Goal: Task Accomplishment & Management: Complete application form

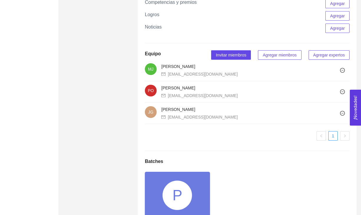
scroll to position [448, 0]
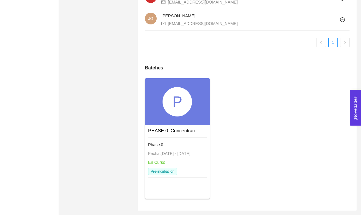
click at [174, 120] on div "P" at bounding box center [177, 101] width 65 height 47
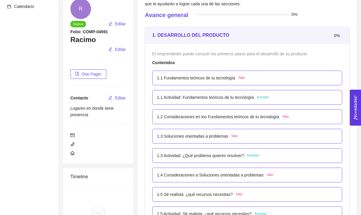
scroll to position [62, 0]
click at [178, 82] on p "1.1 Fundamentos teóricos de tu tecnología" at bounding box center [196, 78] width 78 height 6
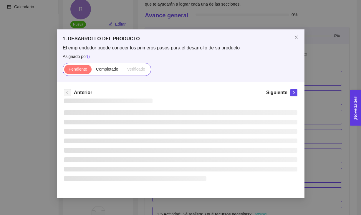
click at [178, 82] on div "1. DESARROLLO DEL PRODUCTO El emprendedor puede conocer los primeros pasos para…" at bounding box center [181, 55] width 248 height 52
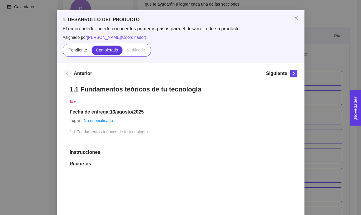
scroll to position [24, 0]
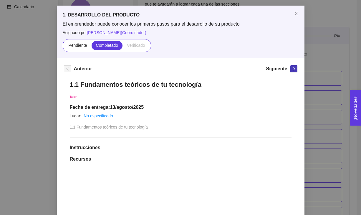
click at [296, 69] on span "right" at bounding box center [294, 69] width 6 height 4
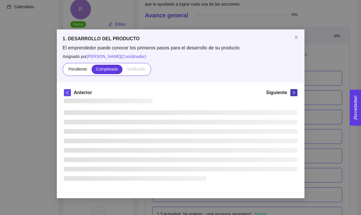
scroll to position [0, 0]
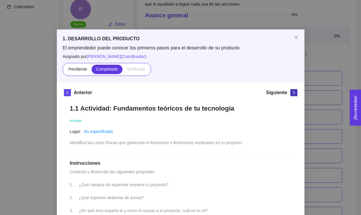
click at [295, 89] on button "button" at bounding box center [293, 92] width 7 height 7
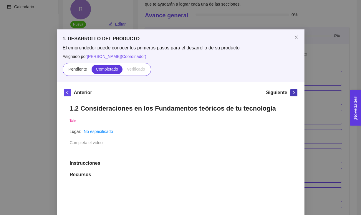
click at [295, 89] on button "button" at bounding box center [293, 92] width 7 height 7
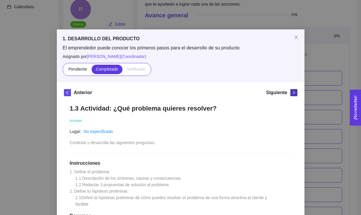
click at [295, 89] on button "button" at bounding box center [293, 92] width 7 height 7
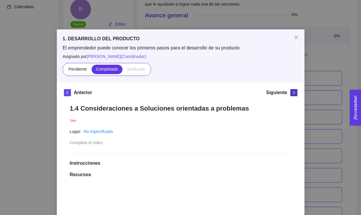
click at [295, 89] on button "button" at bounding box center [293, 92] width 7 height 7
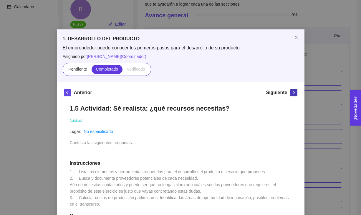
click at [295, 89] on button "button" at bounding box center [293, 92] width 7 height 7
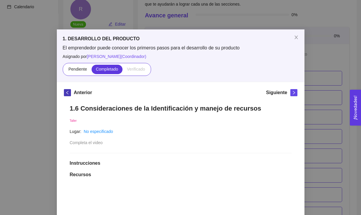
click at [64, 94] on span "left" at bounding box center [67, 93] width 6 height 4
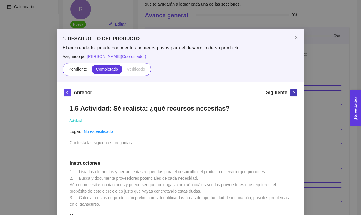
click at [292, 93] on icon "right" at bounding box center [294, 93] width 4 height 4
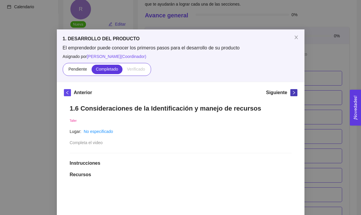
click at [292, 93] on icon "right" at bounding box center [294, 93] width 4 height 4
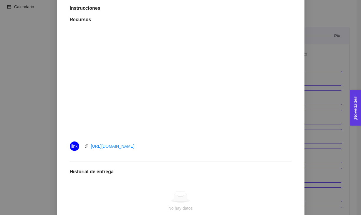
scroll to position [232, 0]
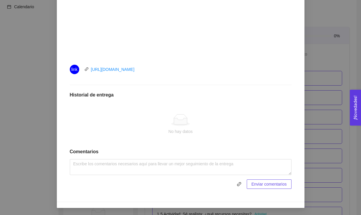
click at [339, 100] on div "1. DESARROLLO DEL PRODUCTO El emprendedor puede conocer los primeros pasos para…" at bounding box center [180, 107] width 361 height 215
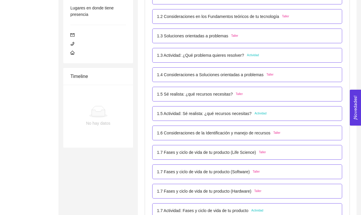
scroll to position [203, 0]
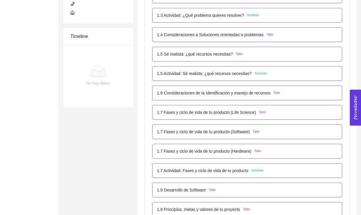
click at [253, 115] on p "1.7 Fases y ciclo de vida de tu producto (Life Science)" at bounding box center [206, 112] width 99 height 6
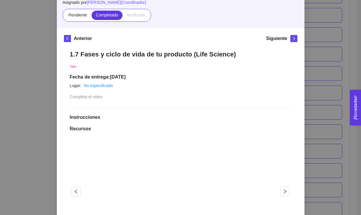
scroll to position [54, 0]
click at [294, 39] on icon "right" at bounding box center [294, 39] width 2 height 4
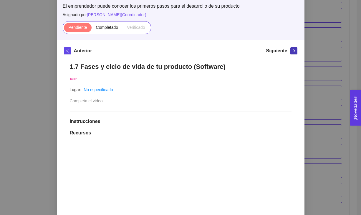
scroll to position [41, 0]
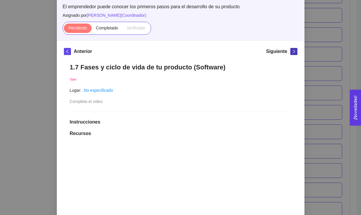
click at [294, 52] on icon "right" at bounding box center [294, 51] width 4 height 4
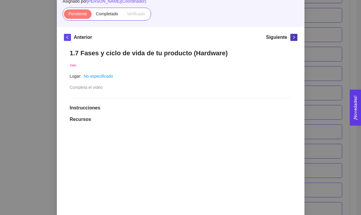
scroll to position [54, 0]
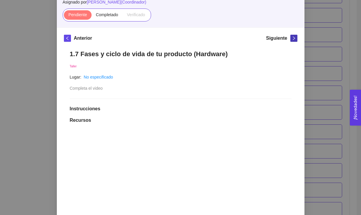
click at [295, 39] on icon "right" at bounding box center [294, 38] width 4 height 4
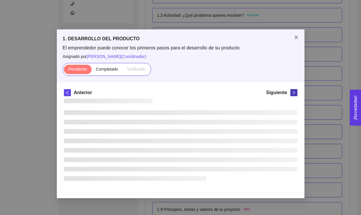
scroll to position [0, 0]
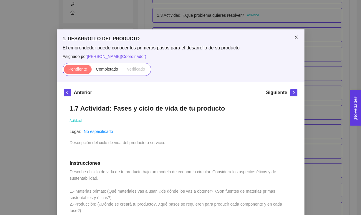
click at [295, 39] on icon "close" at bounding box center [296, 37] width 5 height 5
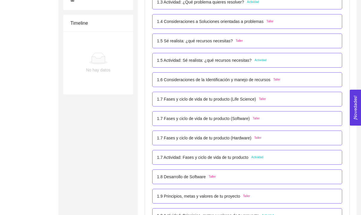
scroll to position [218, 0]
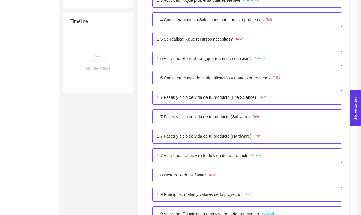
click at [229, 97] on p "1.7 Fases y ciclo de vida de tu producto (Life Science)" at bounding box center [206, 97] width 99 height 6
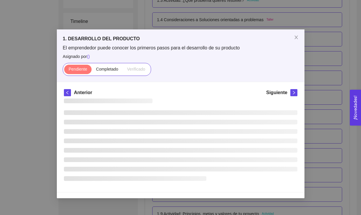
click at [229, 97] on div "Anterior Siguiente" at bounding box center [180, 93] width 233 height 9
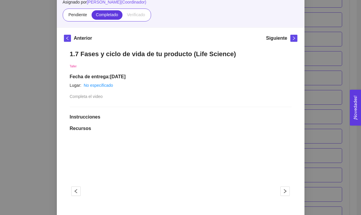
scroll to position [0, 0]
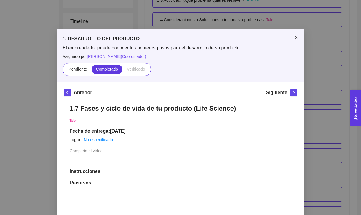
click at [296, 34] on span "Close" at bounding box center [296, 37] width 16 height 16
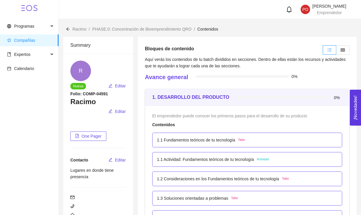
click at [225, 137] on p "1.1 Fundamentos teóricos de tu tecnología" at bounding box center [196, 140] width 78 height 6
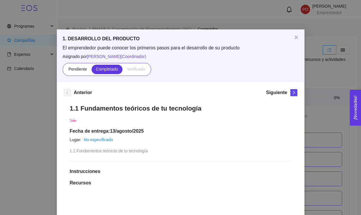
click at [290, 96] on div "Siguiente" at bounding box center [281, 93] width 31 height 9
click at [291, 94] on span "right" at bounding box center [294, 93] width 6 height 4
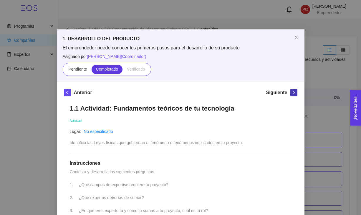
click at [291, 94] on span "right" at bounding box center [294, 93] width 6 height 4
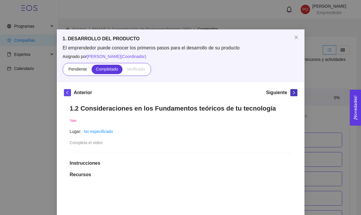
click at [291, 94] on span "right" at bounding box center [294, 93] width 6 height 4
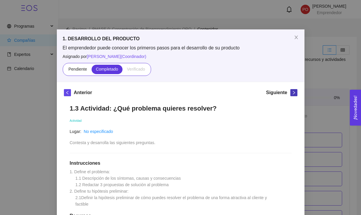
click at [291, 94] on span "right" at bounding box center [294, 93] width 6 height 4
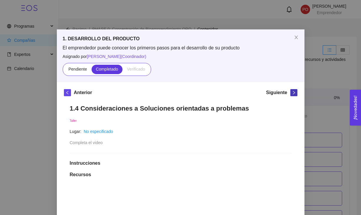
click at [291, 94] on span "right" at bounding box center [294, 93] width 6 height 4
click at [290, 94] on button "button" at bounding box center [293, 92] width 7 height 7
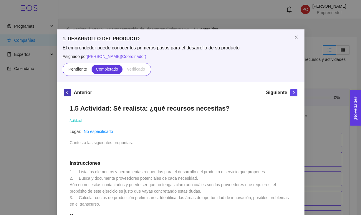
click at [70, 94] on button "button" at bounding box center [67, 92] width 7 height 7
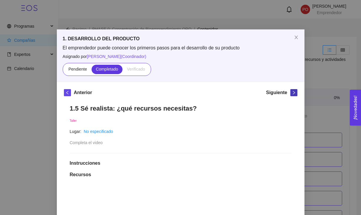
click at [291, 94] on span "right" at bounding box center [294, 93] width 6 height 4
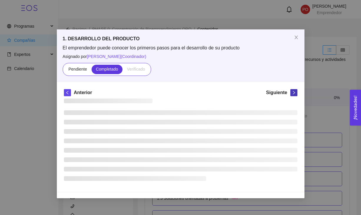
click at [291, 94] on span "right" at bounding box center [294, 93] width 6 height 4
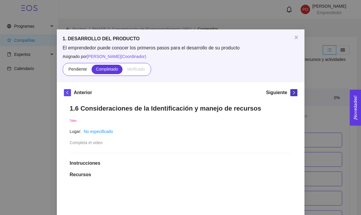
click at [291, 94] on span "right" at bounding box center [294, 93] width 6 height 4
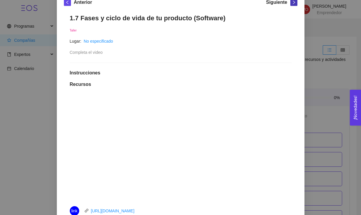
scroll to position [63, 0]
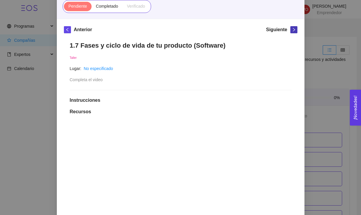
click at [292, 32] on button "button" at bounding box center [293, 29] width 7 height 7
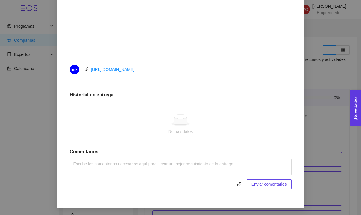
scroll to position [0, 0]
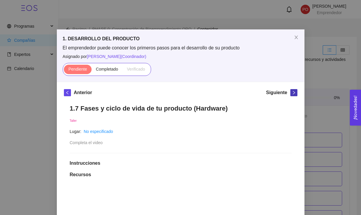
click at [291, 93] on span "right" at bounding box center [294, 93] width 6 height 4
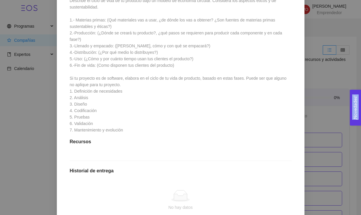
scroll to position [254, 0]
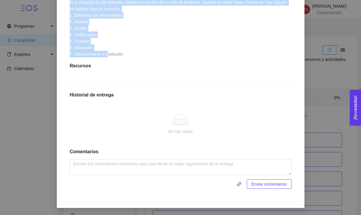
drag, startPoint x: 70, startPoint y: 78, endPoint x: 142, endPoint y: 48, distance: 78.2
click at [142, 48] on div "1.7 Actividad: Fases y ciclo de vida de tu producto Actividad Lugar: No especif…" at bounding box center [180, 23] width 233 height 344
copy span "Describe el ciclo de vida de tu producto bajo un modelo de economía circular. C…"
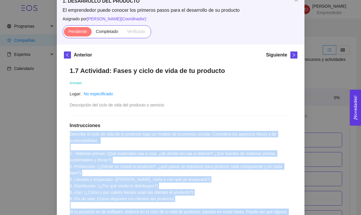
scroll to position [0, 0]
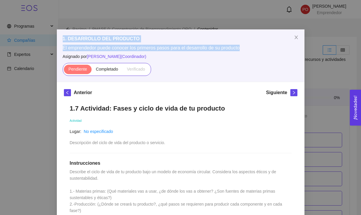
drag, startPoint x: 64, startPoint y: 39, endPoint x: 261, endPoint y: 49, distance: 197.2
click at [261, 49] on div "1. DESARROLLO DEL PRODUCTO El emprendedor puede conocer los primeros pasos para…" at bounding box center [181, 55] width 248 height 52
copy div "1. DESARROLLO DEL PRODUCTO El emprendedor puede conocer los primeros pasos para…"
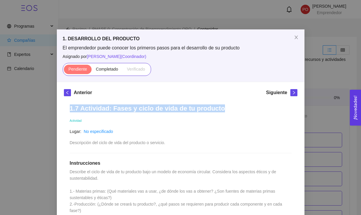
drag, startPoint x: 70, startPoint y: 109, endPoint x: 224, endPoint y: 109, distance: 154.3
click at [224, 109] on h1 "1.7 Actividad: Fases y ciclo de vida de tu producto" at bounding box center [181, 109] width 222 height 8
copy h1 "1.7 Actividad: Fases y ciclo de vida de tu producto"
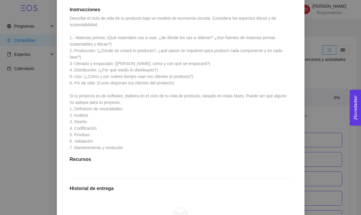
scroll to position [254, 0]
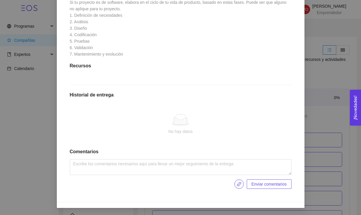
click at [238, 188] on button "button" at bounding box center [238, 184] width 9 height 9
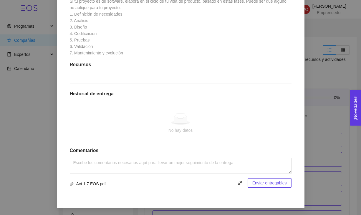
click at [257, 184] on span "Enviar entregables" at bounding box center [269, 183] width 34 height 6
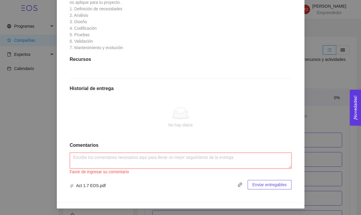
click at [222, 165] on textarea at bounding box center [181, 161] width 222 height 16
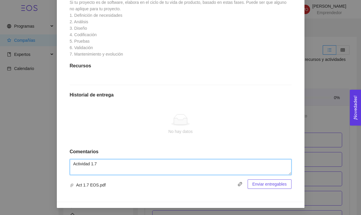
type textarea "Actividad 1.7"
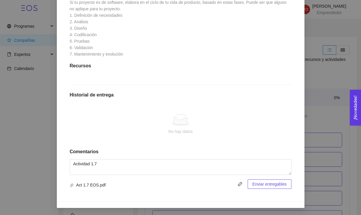
click at [255, 183] on span "Enviar entregables" at bounding box center [269, 184] width 34 height 6
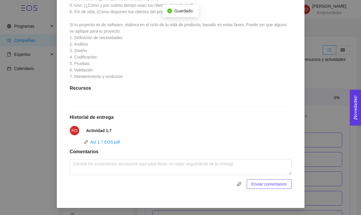
scroll to position [0, 0]
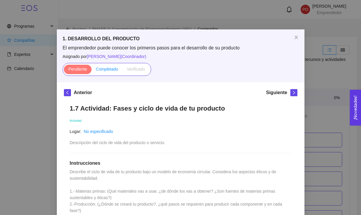
click at [102, 69] on span "Completado" at bounding box center [107, 69] width 22 height 5
click at [92, 71] on input "Completado" at bounding box center [92, 71] width 0 height 0
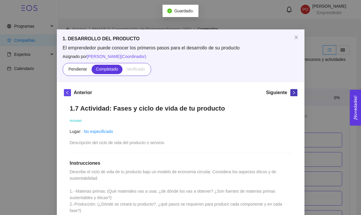
click at [291, 93] on span "right" at bounding box center [294, 93] width 6 height 4
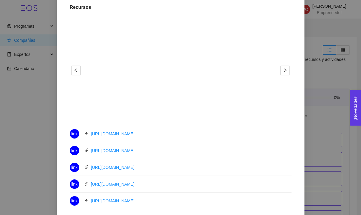
scroll to position [199, 0]
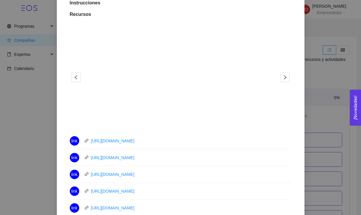
click at [174, 122] on button "2" at bounding box center [175, 122] width 5 height 1
click at [168, 122] on button "1" at bounding box center [166, 122] width 5 height 1
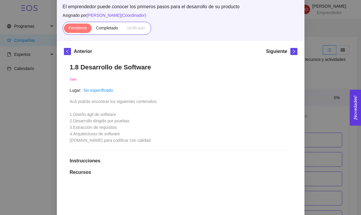
scroll to position [0, 0]
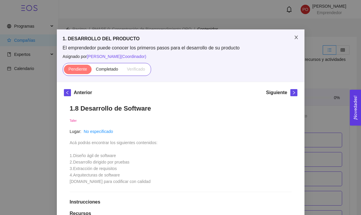
click at [296, 38] on icon "close" at bounding box center [296, 37] width 5 height 5
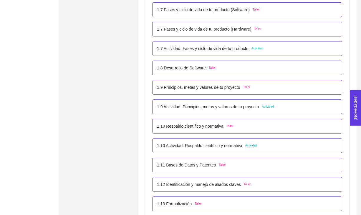
scroll to position [324, 0]
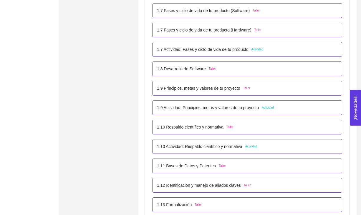
click at [186, 69] on p "1.8 Desarrollo de Software" at bounding box center [181, 69] width 49 height 6
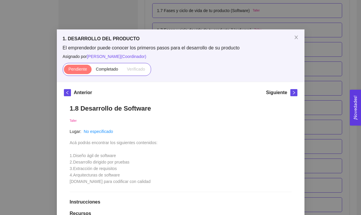
scroll to position [30, 0]
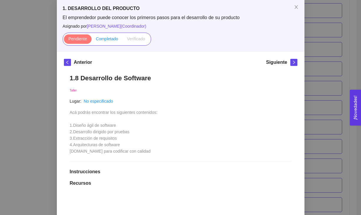
click at [113, 41] on label "Completado" at bounding box center [107, 38] width 31 height 9
click at [92, 40] on input "Completado" at bounding box center [92, 40] width 0 height 0
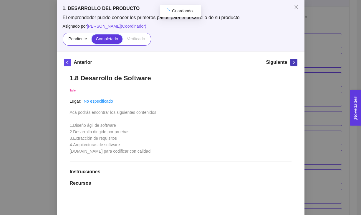
scroll to position [324, 0]
click at [291, 61] on span "right" at bounding box center [294, 62] width 6 height 4
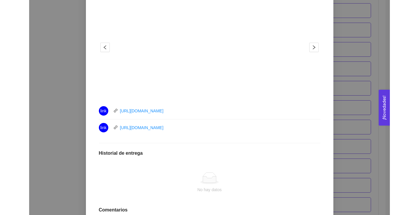
scroll to position [185, 0]
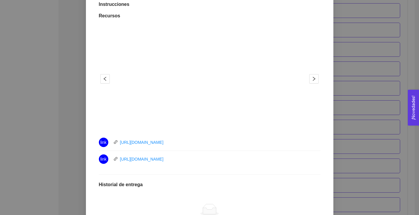
click at [214, 123] on button "2" at bounding box center [214, 123] width 5 height 1
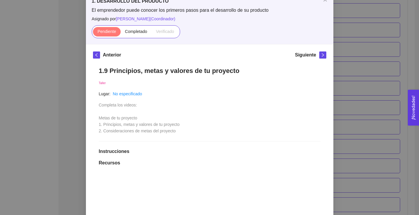
scroll to position [0, 0]
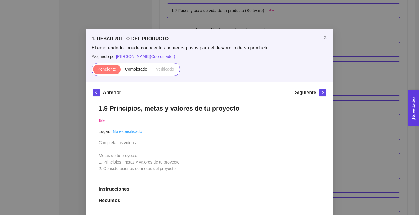
click at [128, 132] on link "No especificado" at bounding box center [127, 131] width 29 height 5
click at [141, 69] on span "Completado" at bounding box center [136, 69] width 22 height 5
click at [121, 71] on input "Completado" at bounding box center [121, 71] width 0 height 0
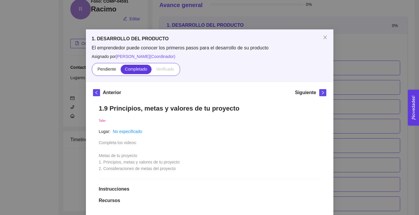
click at [317, 90] on div "Siguiente" at bounding box center [310, 93] width 31 height 9
click at [318, 90] on div "Siguiente" at bounding box center [310, 93] width 31 height 9
click at [322, 91] on icon "right" at bounding box center [323, 93] width 4 height 4
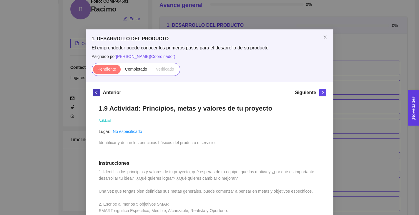
click at [95, 93] on icon "left" at bounding box center [97, 93] width 4 height 4
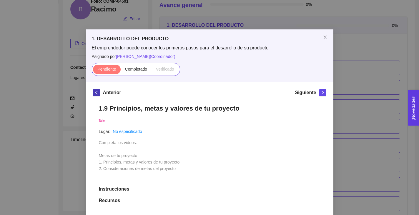
click at [97, 91] on icon "left" at bounding box center [97, 93] width 4 height 4
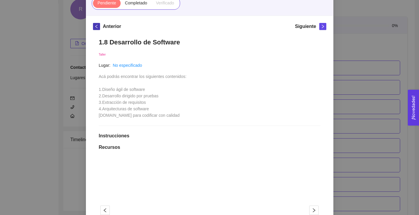
scroll to position [42, 0]
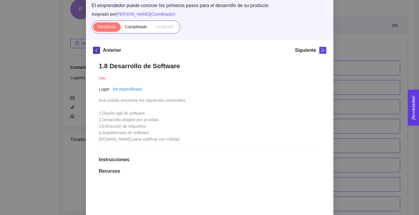
click at [99, 53] on button "button" at bounding box center [96, 50] width 7 height 7
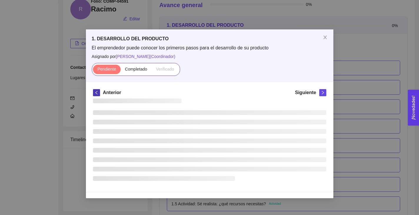
scroll to position [0, 0]
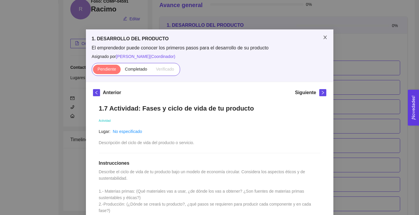
click at [325, 37] on icon "close" at bounding box center [325, 38] width 3 height 4
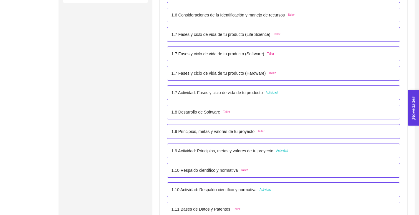
scroll to position [282, 0]
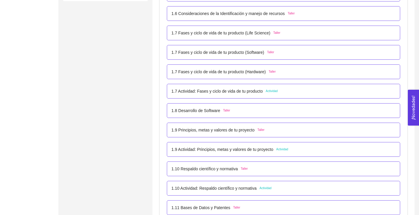
click at [247, 93] on p "1.7 Actividad: Fases y ciclo de vida de tu producto" at bounding box center [218, 91] width 92 height 6
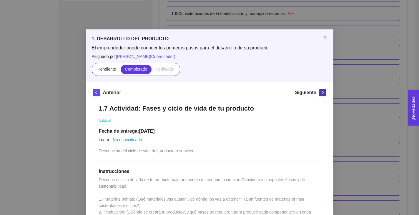
click at [321, 92] on icon "right" at bounding box center [323, 93] width 4 height 4
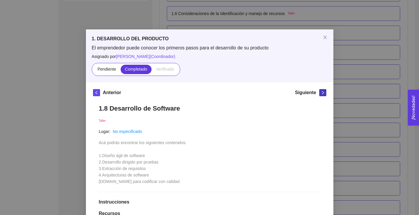
click at [321, 92] on icon "right" at bounding box center [323, 93] width 4 height 4
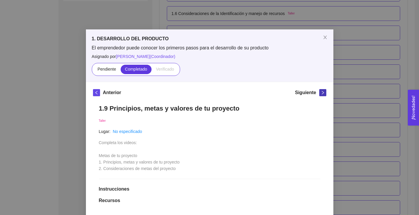
click at [321, 92] on icon "right" at bounding box center [323, 93] width 4 height 4
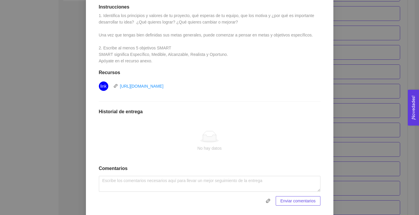
scroll to position [155, 0]
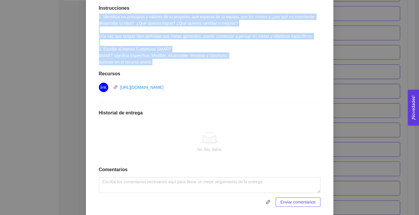
drag, startPoint x: 97, startPoint y: 17, endPoint x: 163, endPoint y: 64, distance: 80.7
click at [163, 64] on div "1.9 Actividad: Principios, metas y valores de tu proyecto Actividad Lugar: No e…" at bounding box center [209, 77] width 233 height 269
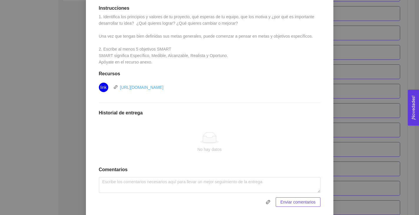
click at [164, 87] on link "https://asana.com/es/resources/smart-goals" at bounding box center [142, 87] width 44 height 5
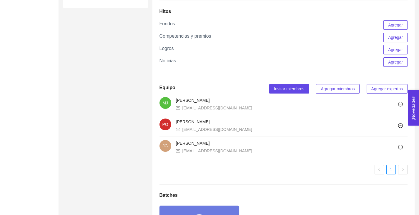
scroll to position [443, 0]
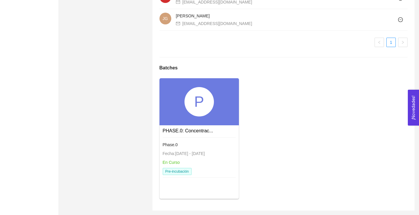
click at [198, 135] on link "Phase.0 Fecha: 01/01/2024 - 31/12/2025 En Curso Pre-incubación" at bounding box center [199, 137] width 73 height 5
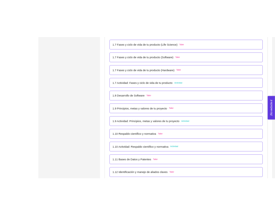
scroll to position [314, 0]
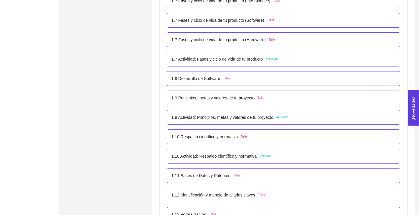
click at [208, 119] on p "1.9 Actividad: Principios, metas y valores de tu proyecto" at bounding box center [223, 117] width 102 height 6
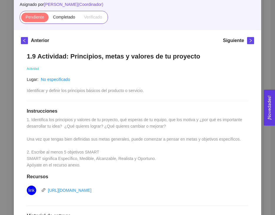
scroll to position [52, 0]
click at [49, 144] on div "1.9 Actividad: Principios, metas y valores de tu proyecto Actividad Lugar: No e…" at bounding box center [137, 181] width 233 height 269
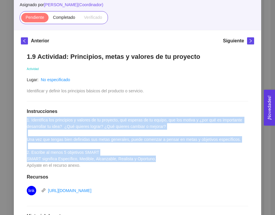
drag, startPoint x: 27, startPoint y: 120, endPoint x: 168, endPoint y: 158, distance: 146.1
click at [168, 158] on div "1.9 Actividad: Principios, metas y valores de tu proyecto Actividad Lugar: No e…" at bounding box center [137, 181] width 233 height 269
copy span "1. Identifica los principios y valores de tu proyecto, qué esperas de tu equipo…"
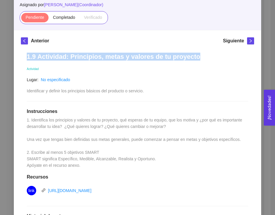
drag, startPoint x: 27, startPoint y: 58, endPoint x: 204, endPoint y: 64, distance: 176.8
click at [204, 64] on div "1.9 Actividad: Principios, metas y valores de tu proyecto Actividad Lugar: No e…" at bounding box center [137, 181] width 233 height 269
copy h1 "1.9 Actividad: Principios, metas y valores de tu proyecto"
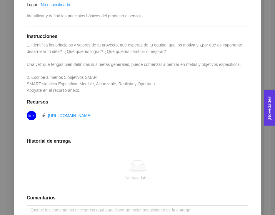
scroll to position [173, 0]
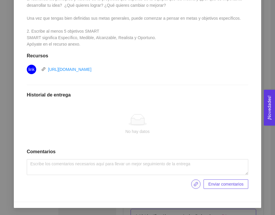
click at [194, 182] on icon "link" at bounding box center [196, 184] width 5 height 5
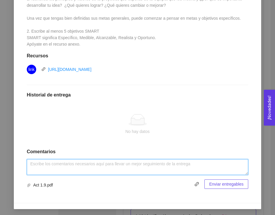
click at [204, 165] on textarea at bounding box center [138, 167] width 222 height 16
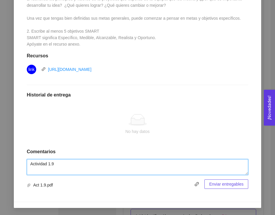
type textarea "Actividad 1.9"
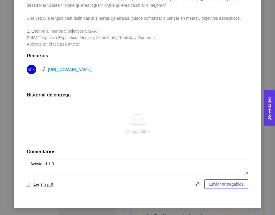
click at [223, 184] on span "Enviar entregables" at bounding box center [226, 184] width 34 height 6
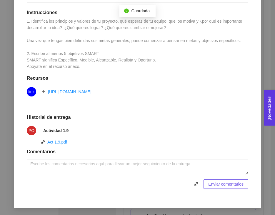
scroll to position [0, 0]
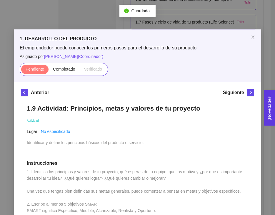
click at [248, 97] on div "Siguiente" at bounding box center [238, 93] width 31 height 9
click at [250, 94] on icon "right" at bounding box center [251, 93] width 4 height 4
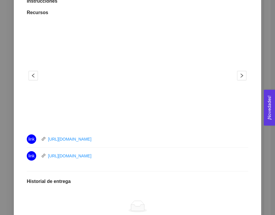
scroll to position [163, 0]
click at [142, 120] on button "2" at bounding box center [142, 120] width 5 height 1
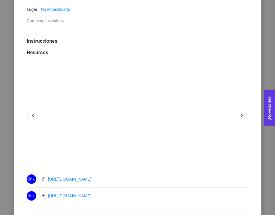
scroll to position [0, 0]
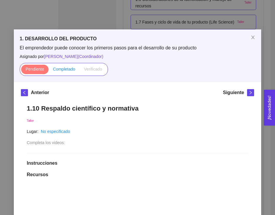
click at [59, 69] on span "Completado" at bounding box center [64, 69] width 22 height 5
click at [49, 71] on input "Completado" at bounding box center [49, 71] width 0 height 0
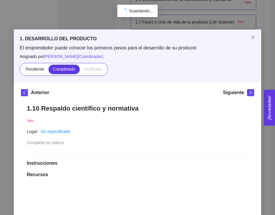
scroll to position [112, 0]
click at [249, 91] on icon "right" at bounding box center [251, 93] width 4 height 4
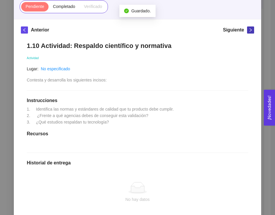
scroll to position [93, 0]
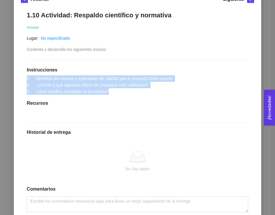
drag, startPoint x: 112, startPoint y: 91, endPoint x: 40, endPoint y: 73, distance: 74.3
click at [40, 73] on div "1.10 Actividad: Respaldo científico y normativa Actividad Lugar: No especificad…" at bounding box center [137, 118] width 233 height 227
copy span "1. Identifica las normas y estándares de calidad que tu producto debe cumplir. …"
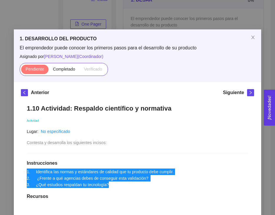
scroll to position [47, 0]
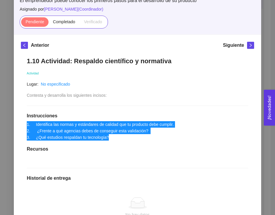
copy span "1. Identifica las normas y estándares de calidad que tu producto debe cumplir. …"
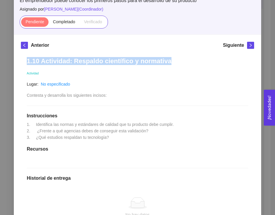
drag, startPoint x: 27, startPoint y: 60, endPoint x: 179, endPoint y: 64, distance: 151.7
click at [179, 64] on h1 "1.10 Actividad: Respaldo científico y normativa" at bounding box center [138, 61] width 222 height 8
copy h1 "1.10 Actividad: Respaldo científico y normativa"
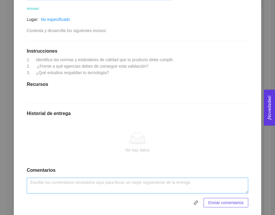
scroll to position [131, 0]
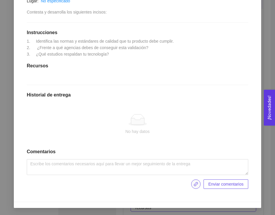
click at [196, 182] on icon "link" at bounding box center [196, 184] width 4 height 4
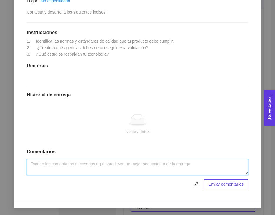
click at [164, 163] on textarea at bounding box center [138, 167] width 222 height 16
type textarea "Actividad 1.10"
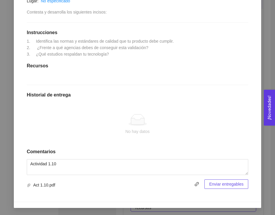
click at [230, 182] on span "Enviar entregables" at bounding box center [226, 184] width 34 height 6
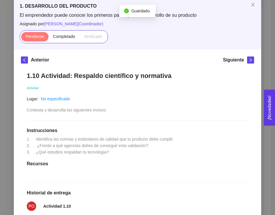
scroll to position [0, 0]
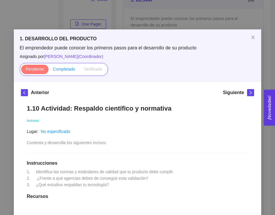
click at [72, 69] on span "Completado" at bounding box center [64, 69] width 22 height 5
click at [49, 71] on input "Completado" at bounding box center [49, 71] width 0 height 0
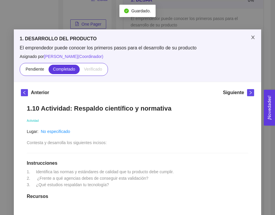
click at [253, 37] on icon "close" at bounding box center [252, 38] width 3 height 4
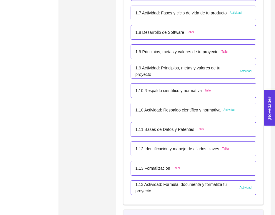
scroll to position [420, 0]
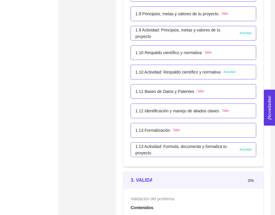
click at [240, 151] on span "Actividad" at bounding box center [246, 150] width 12 height 5
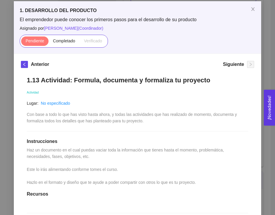
scroll to position [15, 0]
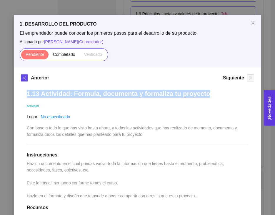
drag, startPoint x: 208, startPoint y: 92, endPoint x: 28, endPoint y: 97, distance: 180.2
click at [28, 97] on h1 "1.13 Actividad: Formula, documenta y formaliza tu proyecto" at bounding box center [138, 94] width 222 height 8
copy h1 "1.13 Actividad: Formula, documenta y formaliza tu proyecto"
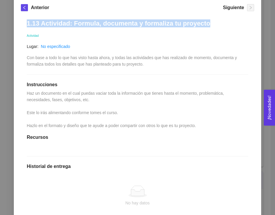
scroll to position [86, 0]
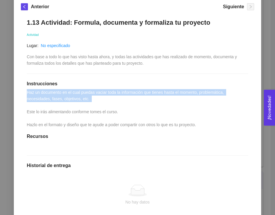
drag, startPoint x: 27, startPoint y: 91, endPoint x: 111, endPoint y: 102, distance: 84.1
click at [111, 102] on div "1.13 Actividad: Formula, documenta y formaliza tu proyecto Actividad Lugar: No …" at bounding box center [137, 139] width 233 height 253
copy span "Haz un documento en el cual puedas vaciar toda la información que tienes hasta …"
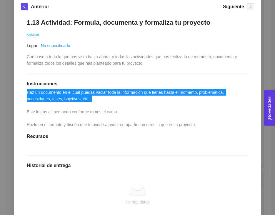
click at [188, 96] on div "1.13 Actividad: Formula, documenta y formaliza tu proyecto Actividad Lugar: No …" at bounding box center [137, 139] width 233 height 253
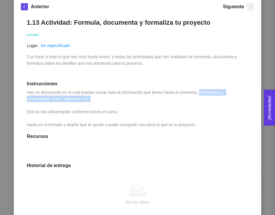
drag, startPoint x: 206, startPoint y: 92, endPoint x: 93, endPoint y: 99, distance: 112.7
click at [93, 99] on span "Haz un documento en el cual puedas vaciar toda la información que tienes hasta …" at bounding box center [126, 108] width 198 height 37
copy span "problemática, necesidades, fases, objetivos, etc."
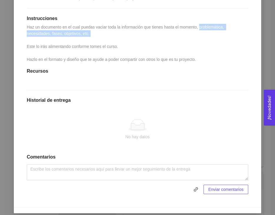
scroll to position [157, 0]
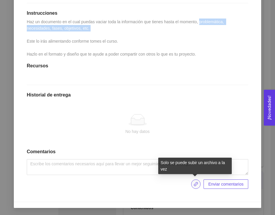
click at [197, 183] on icon "link" at bounding box center [196, 184] width 5 height 5
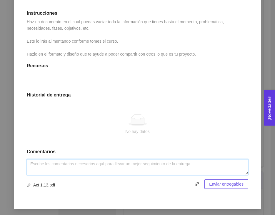
click at [161, 167] on textarea at bounding box center [138, 167] width 222 height 16
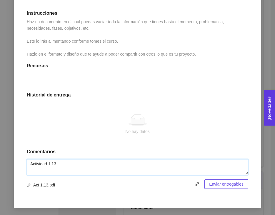
type textarea "Actividad 1.13"
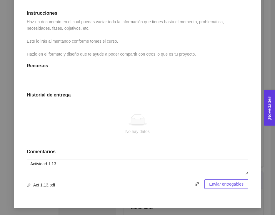
click at [231, 185] on span "Enviar entregables" at bounding box center [226, 184] width 34 height 6
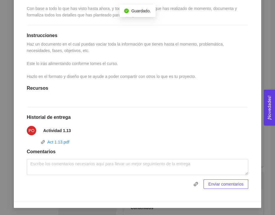
scroll to position [0, 0]
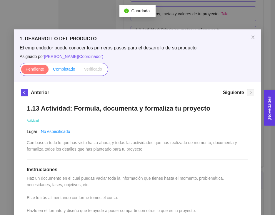
click at [67, 69] on span "Completado" at bounding box center [64, 69] width 22 height 5
click at [49, 71] on input "Completado" at bounding box center [49, 71] width 0 height 0
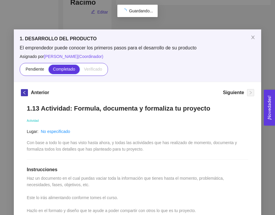
scroll to position [420, 0]
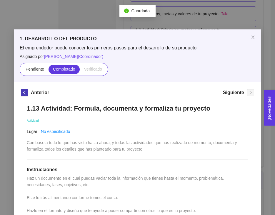
click at [25, 93] on icon "left" at bounding box center [24, 93] width 4 height 4
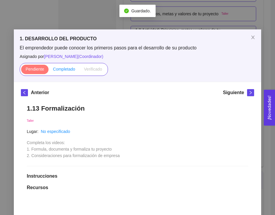
click at [63, 70] on span "Completado" at bounding box center [64, 69] width 22 height 5
click at [49, 71] on input "Completado" at bounding box center [49, 71] width 0 height 0
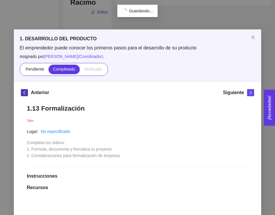
scroll to position [112, 0]
click at [26, 90] on button "button" at bounding box center [24, 92] width 7 height 7
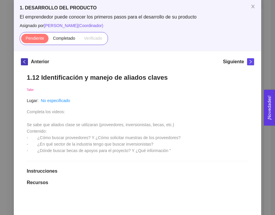
scroll to position [0, 0]
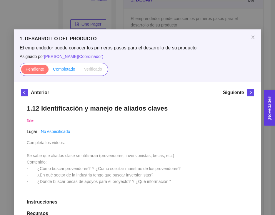
click at [61, 72] on label "Completado" at bounding box center [64, 69] width 31 height 9
click at [49, 71] on input "Completado" at bounding box center [49, 71] width 0 height 0
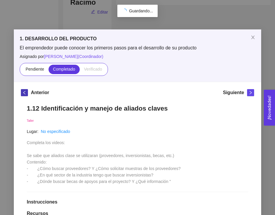
click at [27, 90] on button "button" at bounding box center [24, 92] width 7 height 7
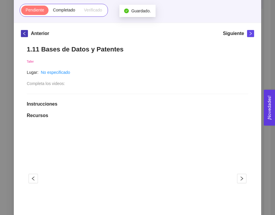
scroll to position [9, 0]
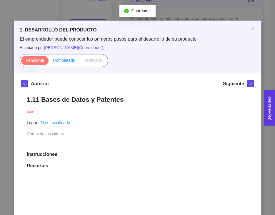
click at [63, 62] on span "Completado" at bounding box center [64, 60] width 22 height 5
click at [49, 62] on input "Completado" at bounding box center [49, 62] width 0 height 0
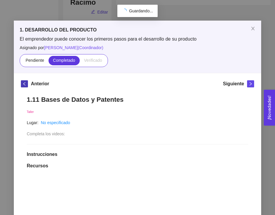
click at [24, 83] on icon "left" at bounding box center [24, 84] width 4 height 4
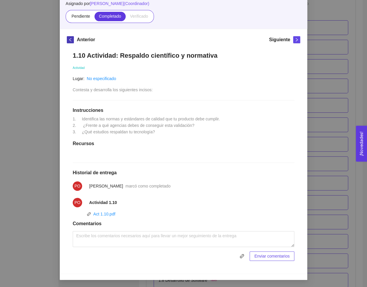
scroll to position [52, 0]
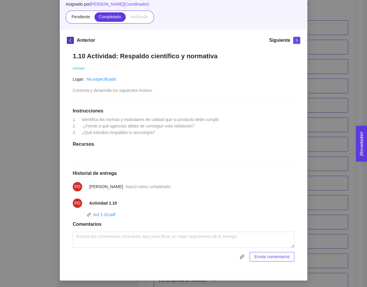
click at [71, 41] on icon "left" at bounding box center [70, 40] width 4 height 4
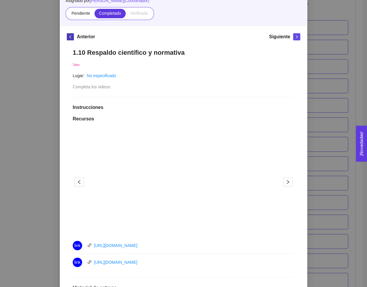
scroll to position [55, 0]
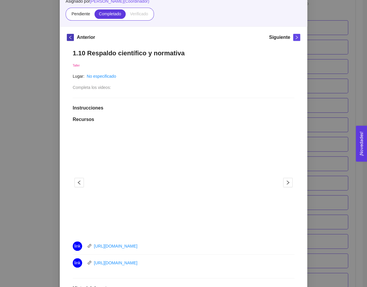
click at [70, 37] on icon "left" at bounding box center [70, 37] width 4 height 4
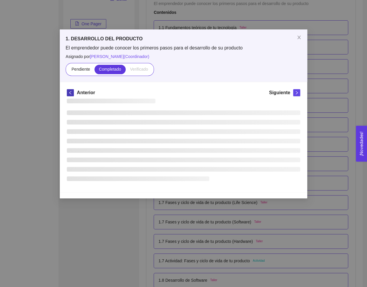
scroll to position [0, 0]
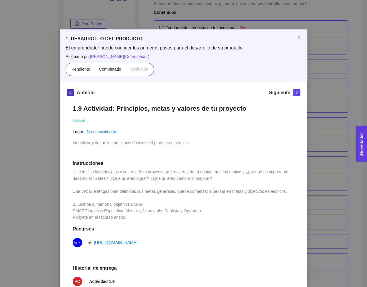
click at [70, 92] on icon "left" at bounding box center [70, 93] width 4 height 4
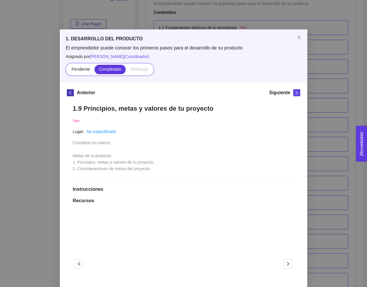
click at [70, 92] on icon "left" at bounding box center [70, 93] width 4 height 4
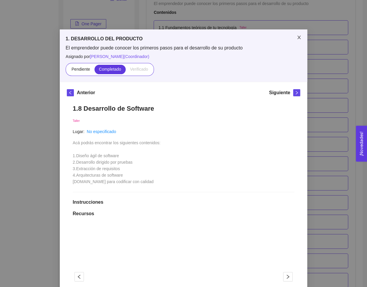
click at [299, 39] on icon "close" at bounding box center [299, 37] width 5 height 5
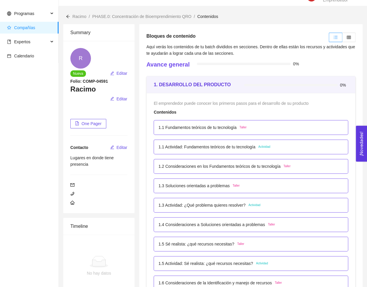
scroll to position [11, 0]
